Goal: Information Seeking & Learning: Learn about a topic

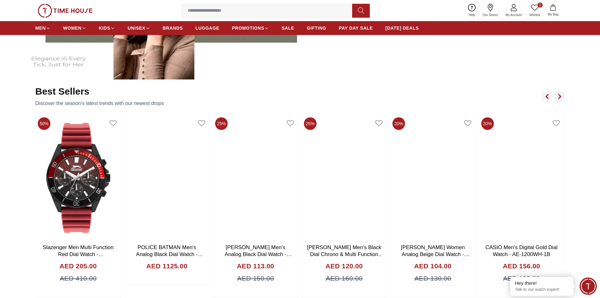
scroll to position [441, 0]
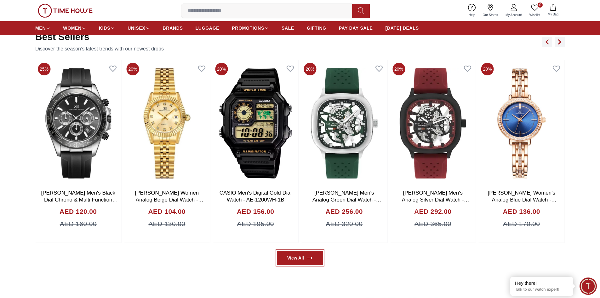
click at [304, 258] on link "View All" at bounding box center [300, 257] width 46 height 14
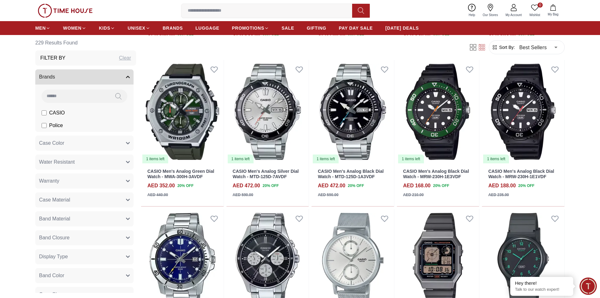
scroll to position [441, 0]
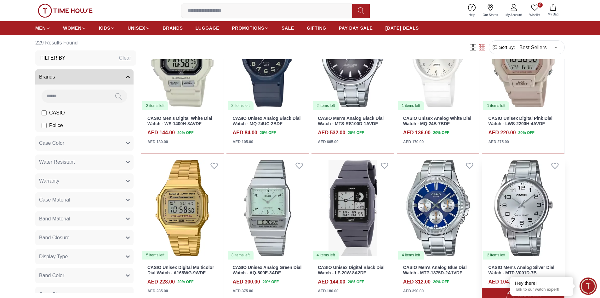
scroll to position [819, 0]
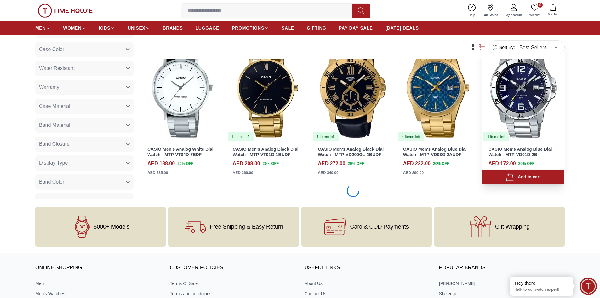
scroll to position [1731, 0]
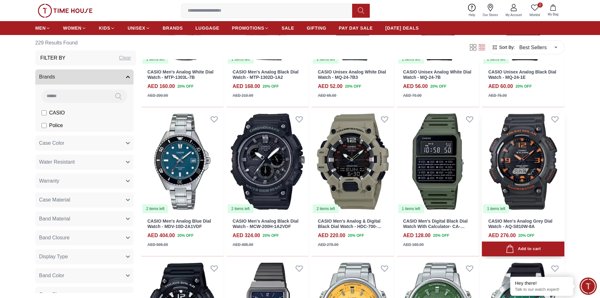
scroll to position [2707, 0]
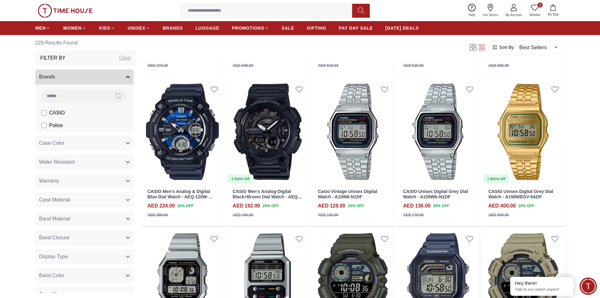
scroll to position [3054, 0]
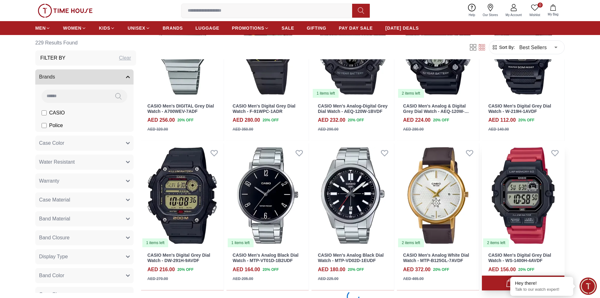
scroll to position [4030, 0]
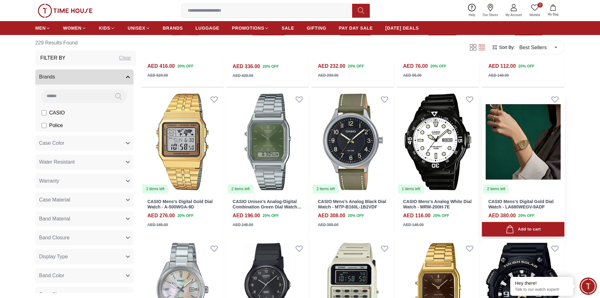
scroll to position [4502, 0]
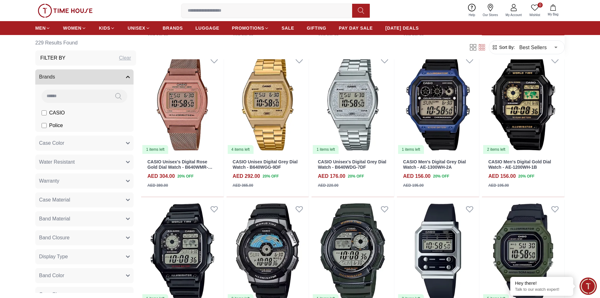
scroll to position [5257, 0]
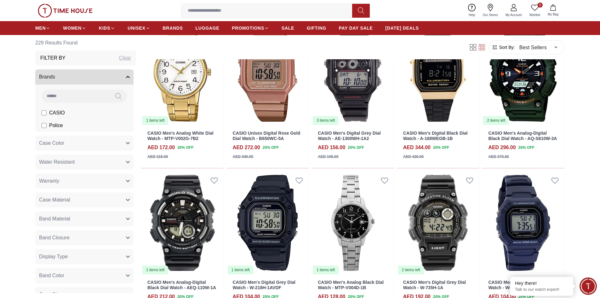
scroll to position [6076, 0]
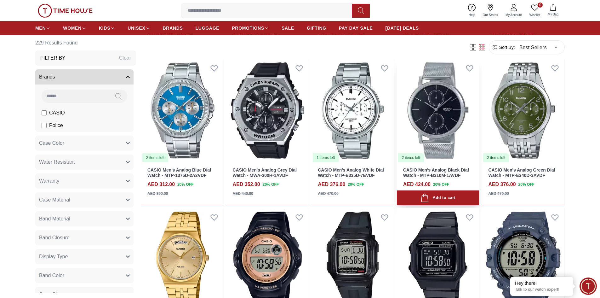
scroll to position [3589, 0]
